Goal: Book appointment/travel/reservation

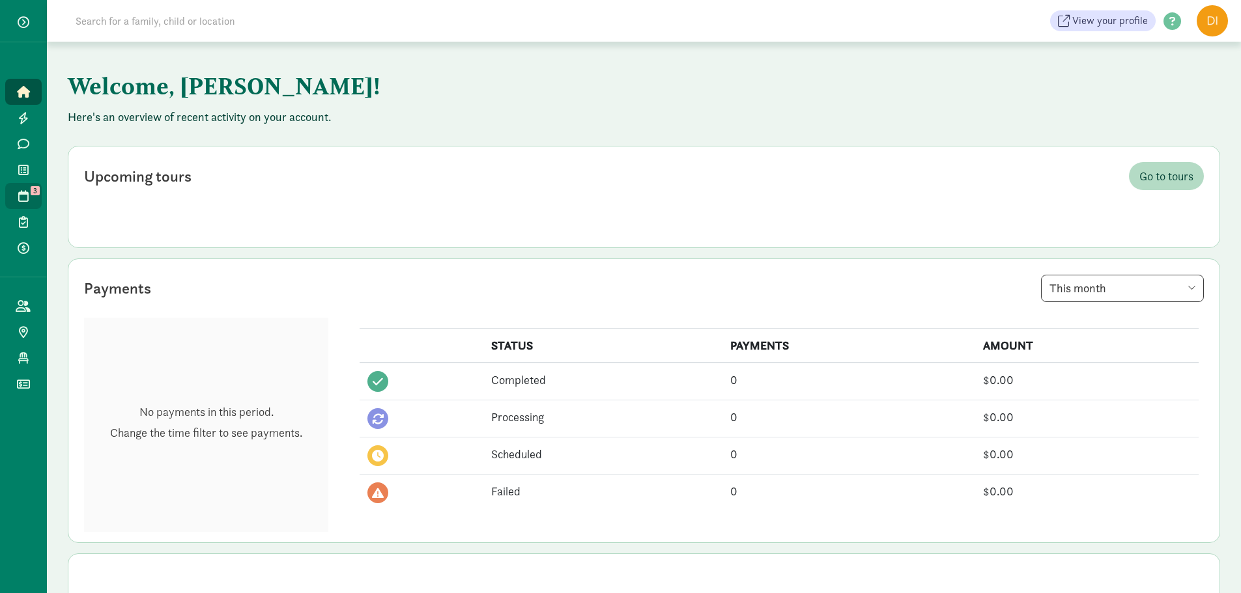
click at [18, 186] on link "Tours 3" at bounding box center [23, 196] width 36 height 26
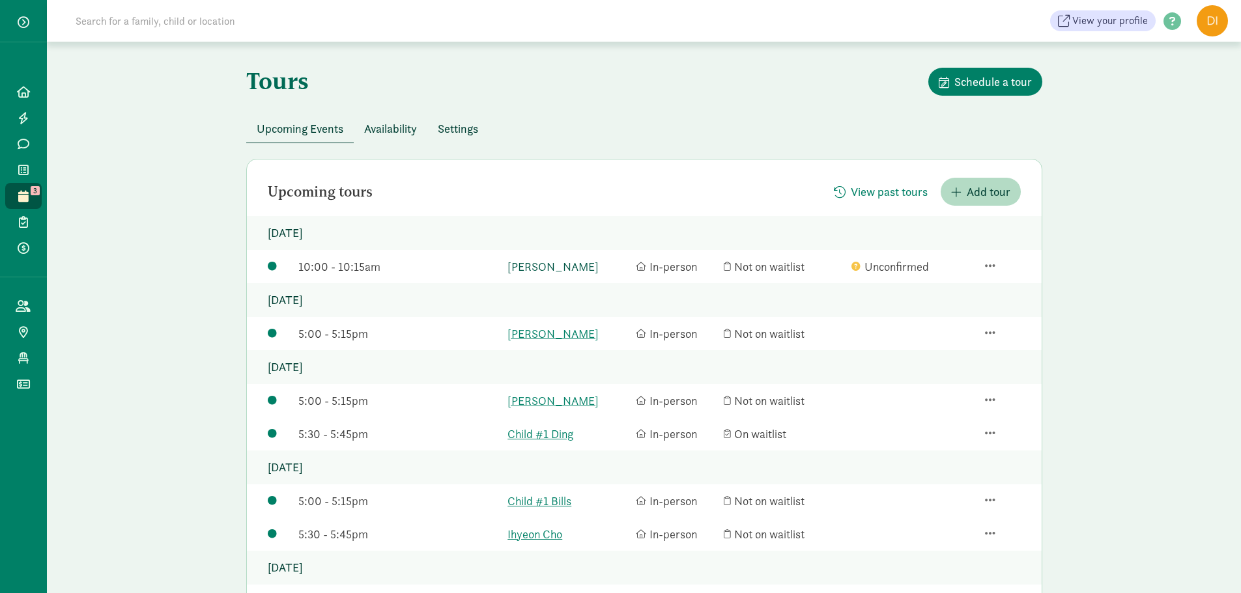
click at [536, 265] on link "[PERSON_NAME]" at bounding box center [568, 267] width 122 height 18
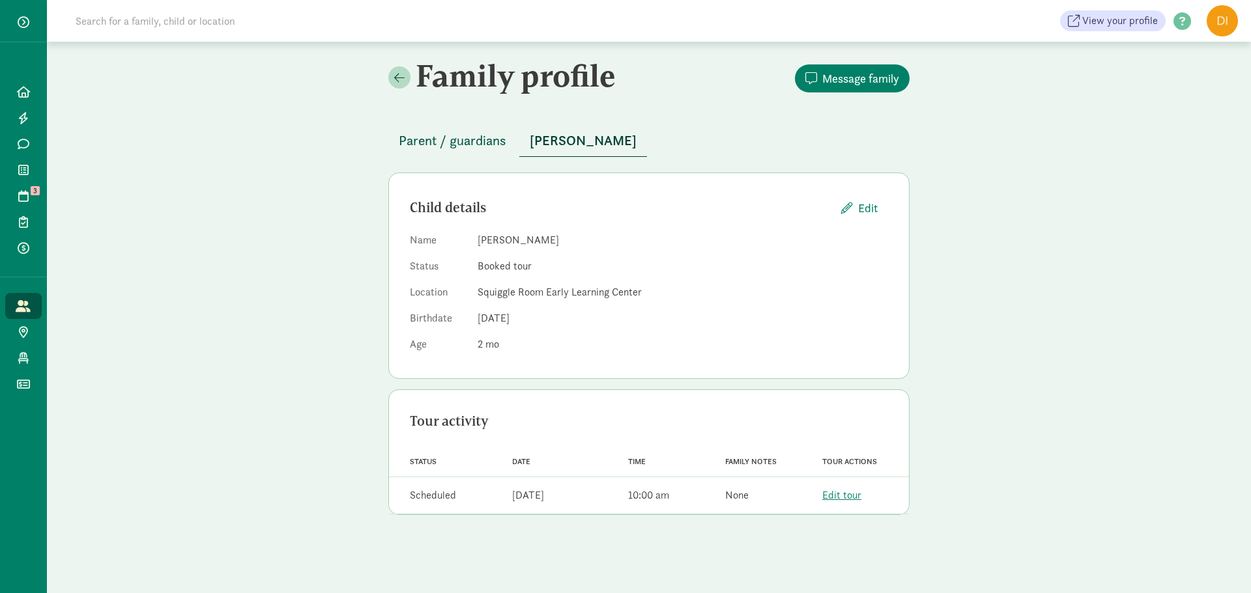
click at [466, 149] on span "Parent / guardians" at bounding box center [452, 140] width 107 height 21
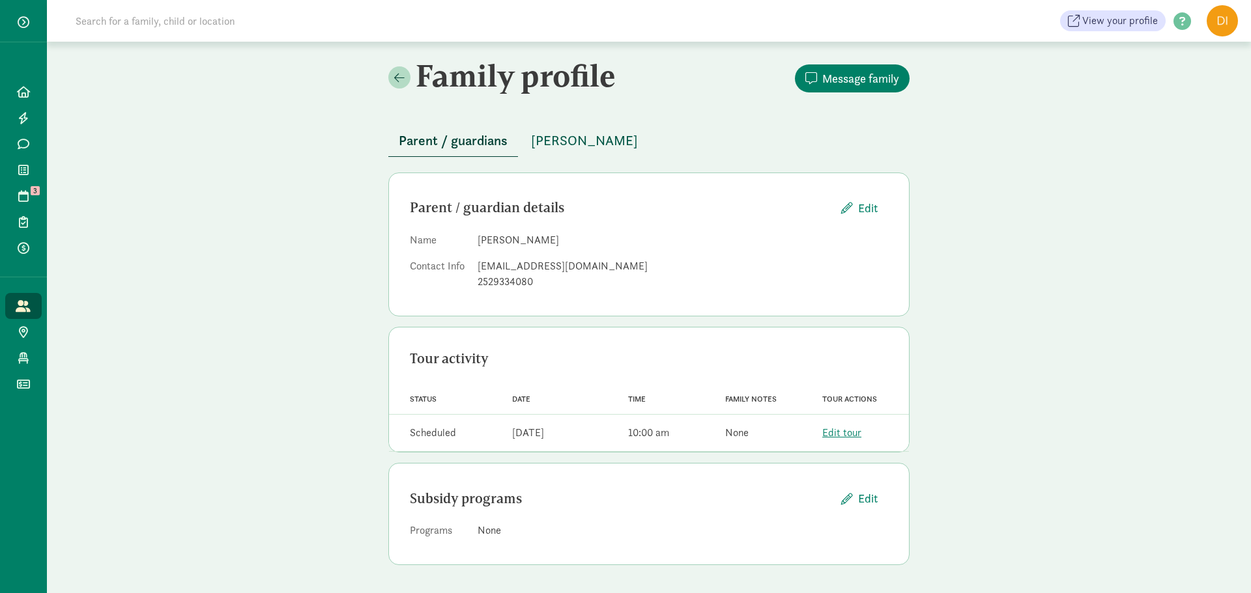
click at [561, 135] on span "[PERSON_NAME]" at bounding box center [584, 140] width 107 height 21
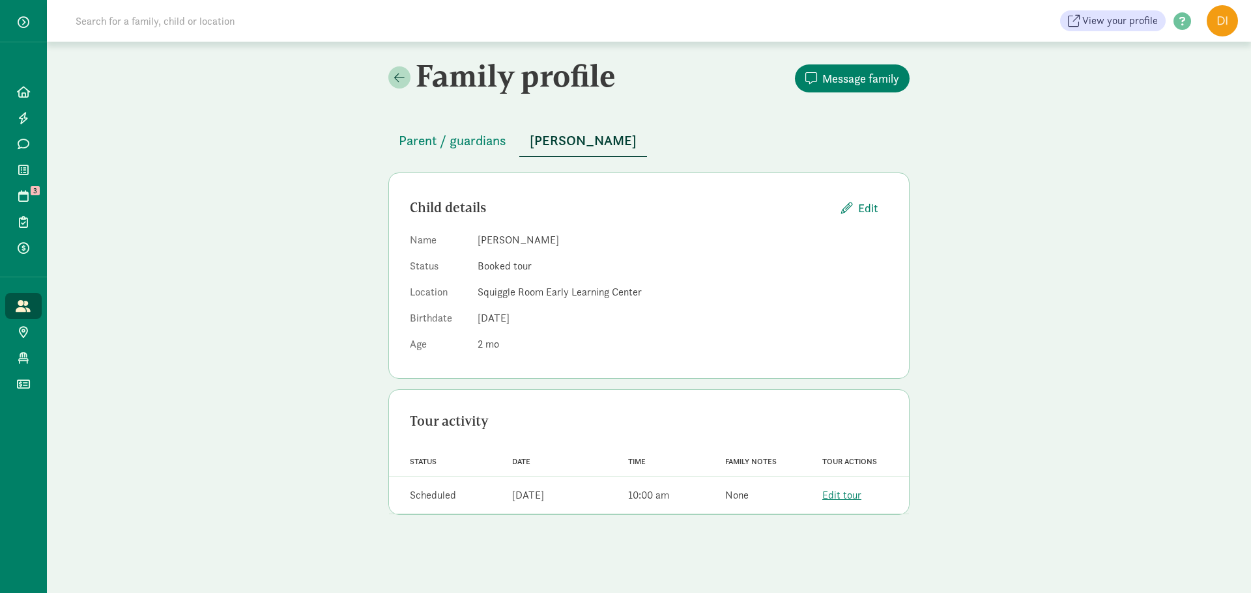
drag, startPoint x: 492, startPoint y: 322, endPoint x: 530, endPoint y: 327, distance: 38.1
click at [530, 327] on dl "Name [PERSON_NAME] Status Booked tour Location Squiggle Room Early Learning Cen…" at bounding box center [649, 295] width 478 height 125
click at [558, 326] on dd "[DATE]" at bounding box center [682, 319] width 410 height 16
click at [718, 363] on div "Child details Edit Name Nels Anderson Status Booked tour Location Squiggle Room…" at bounding box center [648, 276] width 521 height 206
click at [468, 137] on span "Parent / guardians" at bounding box center [452, 140] width 107 height 21
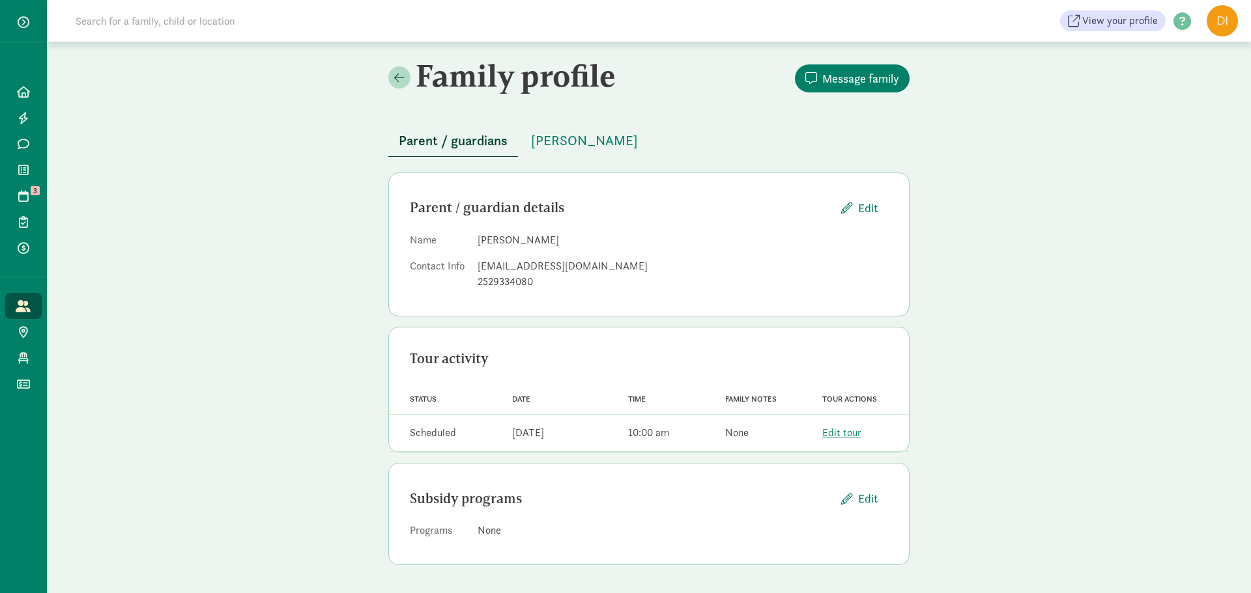
click at [459, 144] on span "Parent / guardians" at bounding box center [453, 140] width 109 height 21
drag, startPoint x: 590, startPoint y: 266, endPoint x: 477, endPoint y: 260, distance: 112.9
click at [477, 260] on div "ssander933@gmail.com" at bounding box center [682, 267] width 410 height 16
copy div "ssander933@gmail.com"
click at [732, 263] on div "ssander933@gmail.com" at bounding box center [682, 267] width 410 height 16
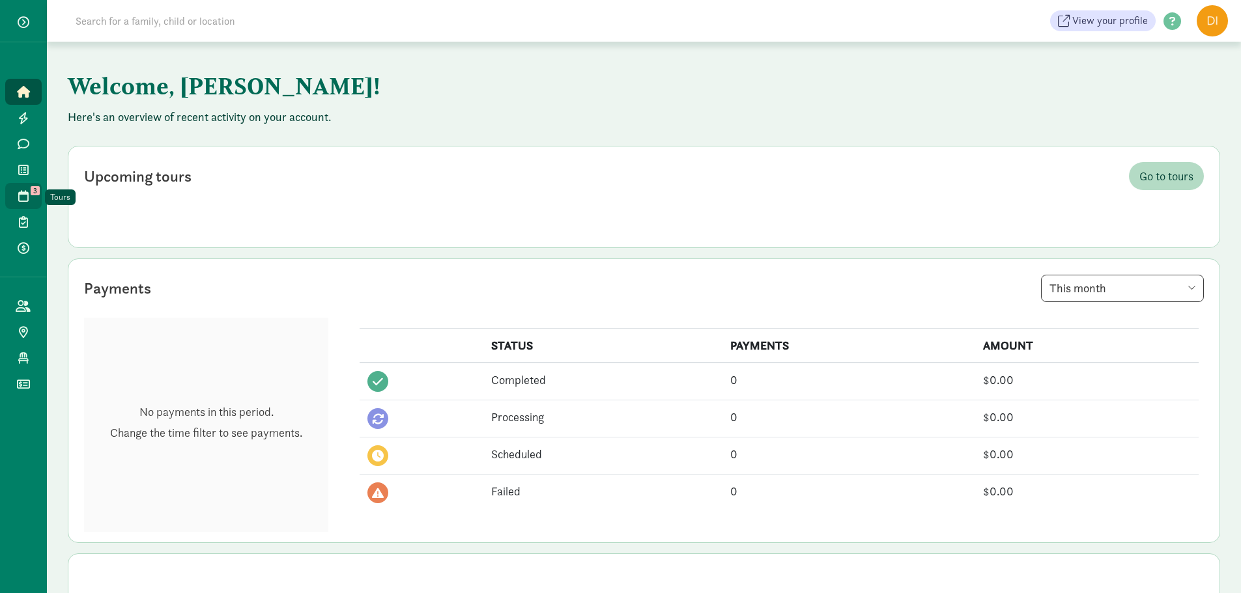
click at [15, 194] on link "Tours 3" at bounding box center [23, 196] width 36 height 26
